Goal: Information Seeking & Learning: Learn about a topic

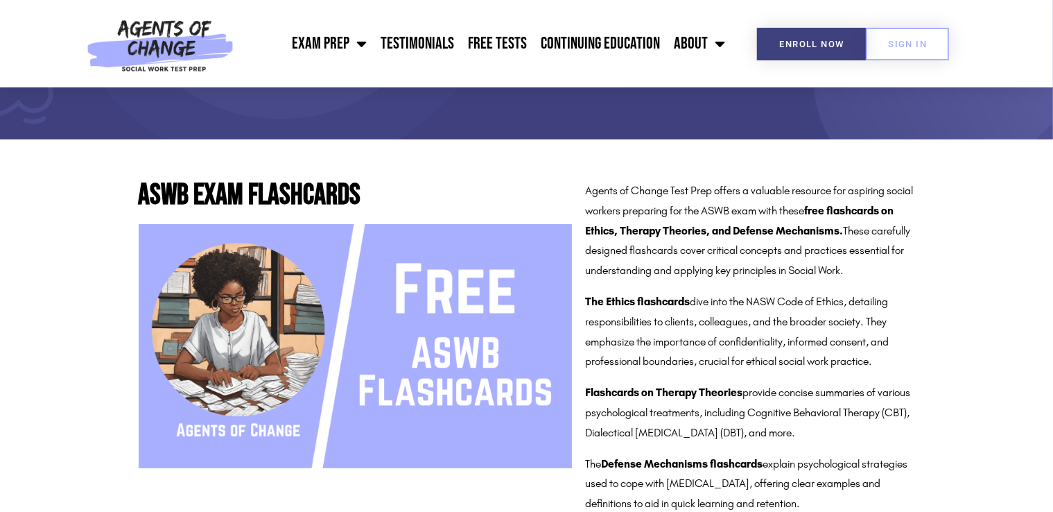
scroll to position [166, 0]
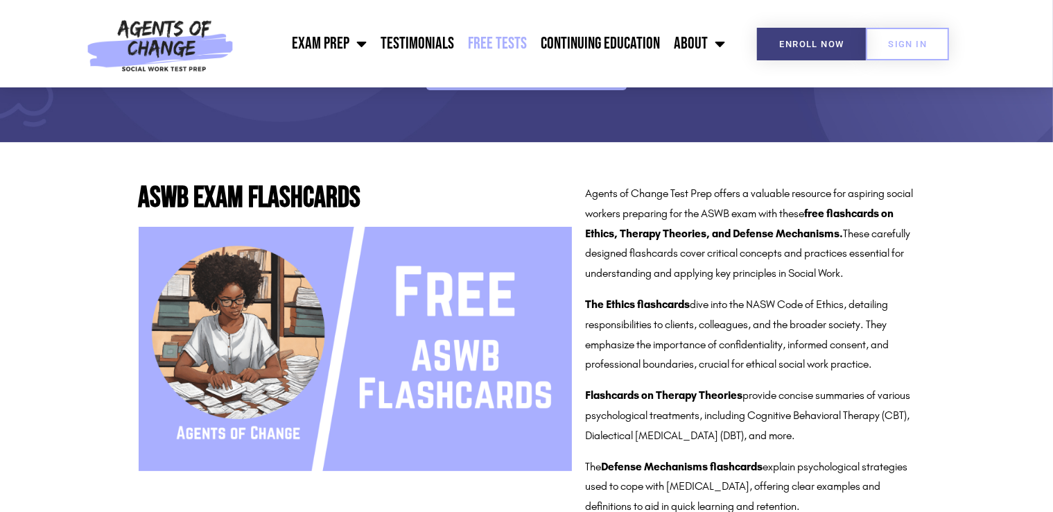
click at [499, 37] on link "Free Tests" at bounding box center [497, 43] width 73 height 35
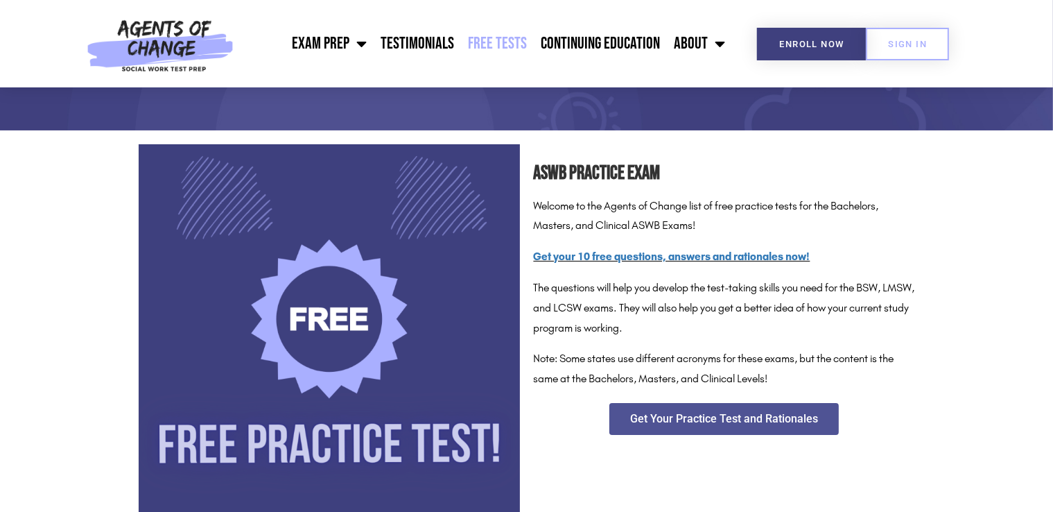
scroll to position [194, 0]
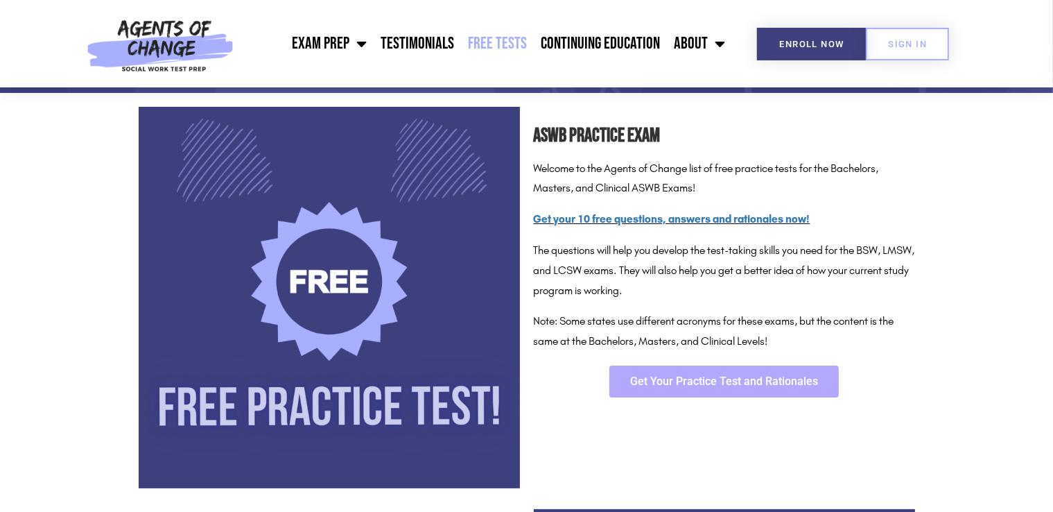
click at [645, 379] on span "Get Your Practice Test and Rationales" at bounding box center [724, 381] width 188 height 11
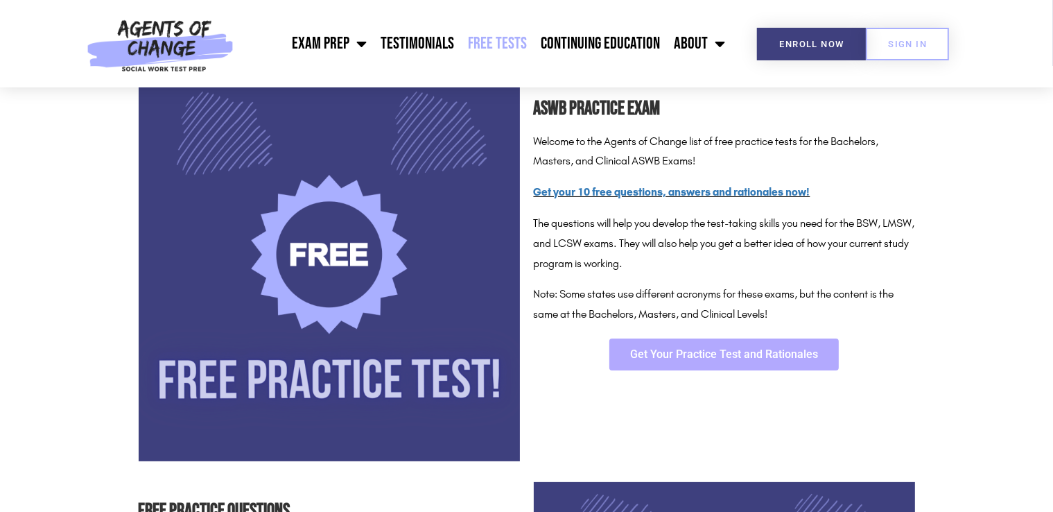
scroll to position [222, 0]
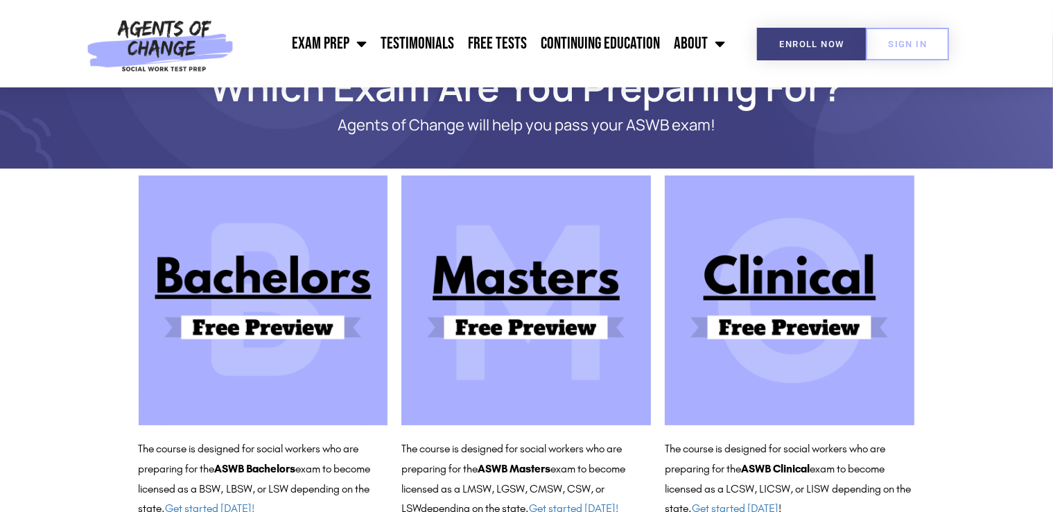
scroll to position [55, 0]
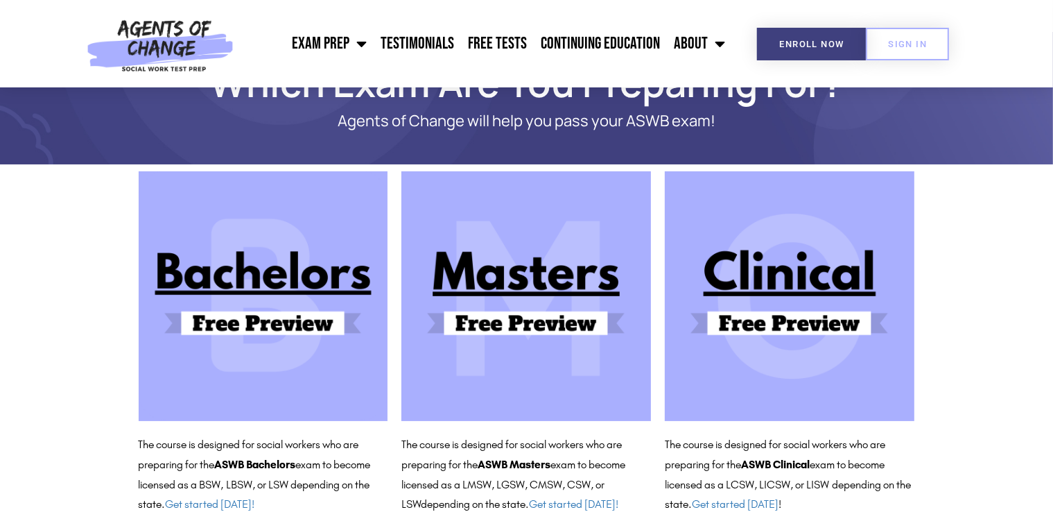
click at [537, 304] on img at bounding box center [526, 296] width 250 height 250
